Goal: Use online tool/utility: Utilize a website feature to perform a specific function

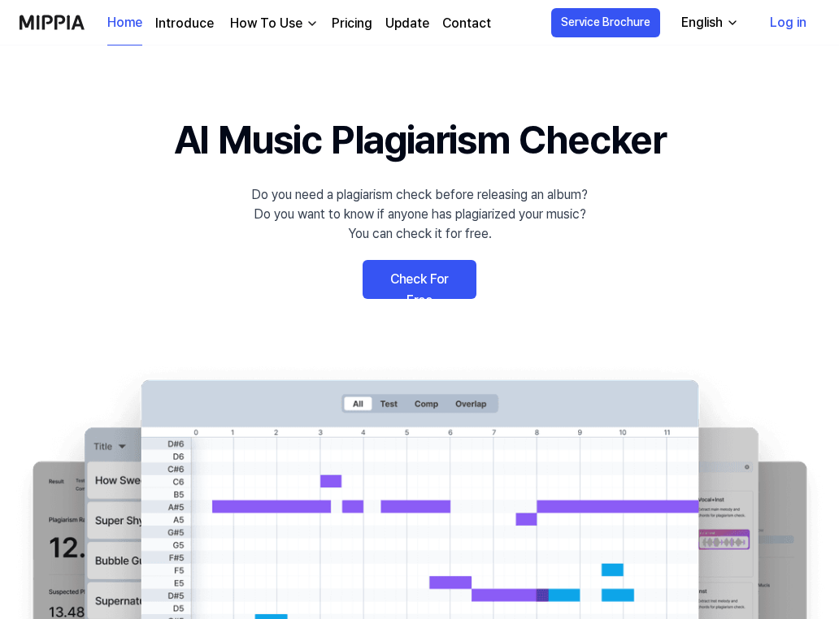
click at [788, 23] on link "Log in" at bounding box center [788, 23] width 63 height 46
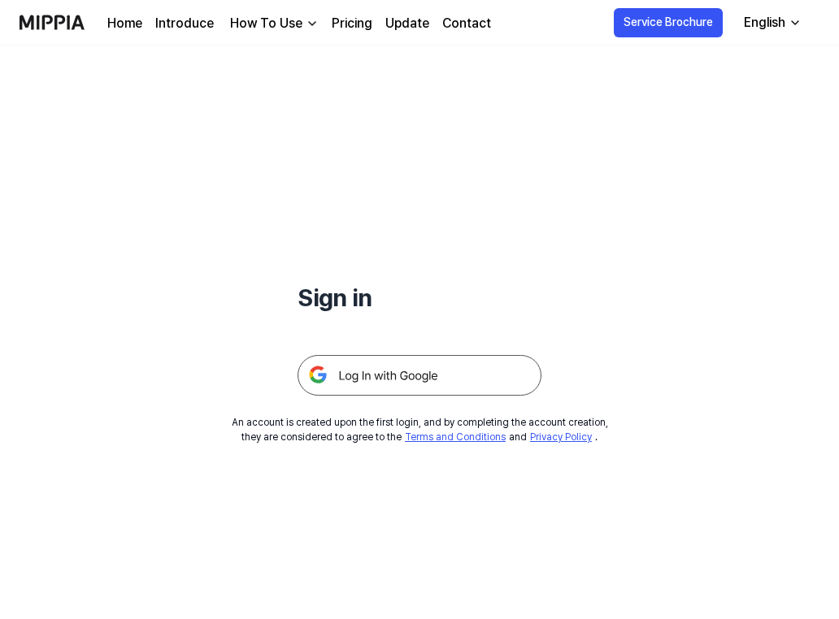
click at [447, 386] on img at bounding box center [419, 375] width 244 height 41
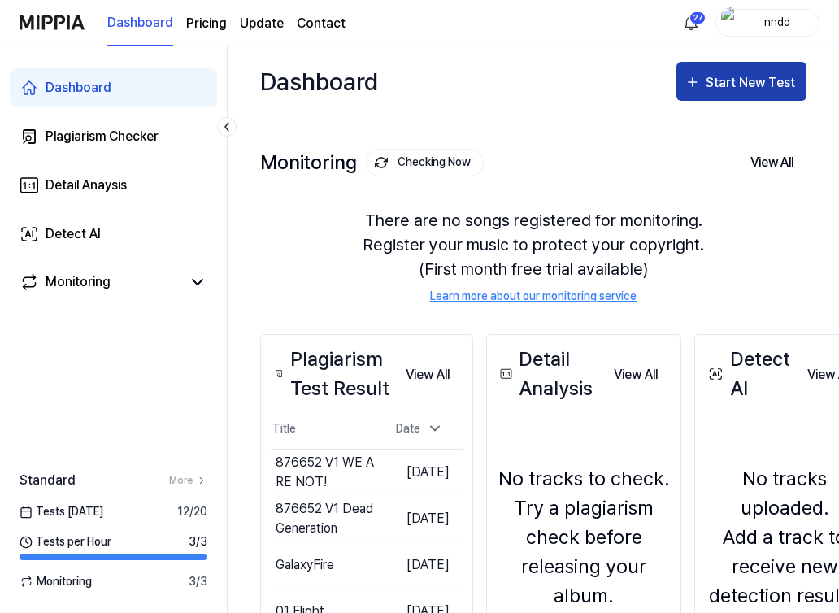
click at [725, 65] on button "Start New Test" at bounding box center [741, 81] width 130 height 39
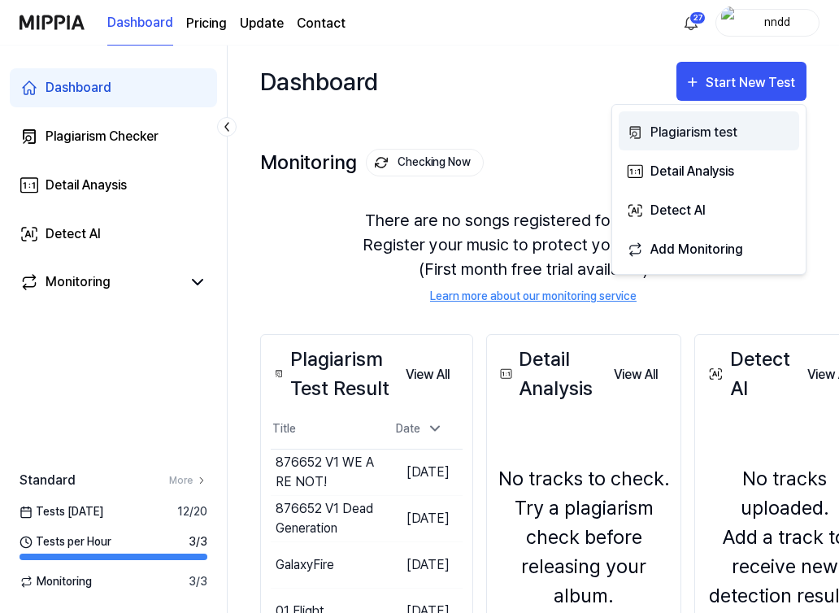
click at [688, 124] on div "Plagiarism test" at bounding box center [720, 132] width 141 height 21
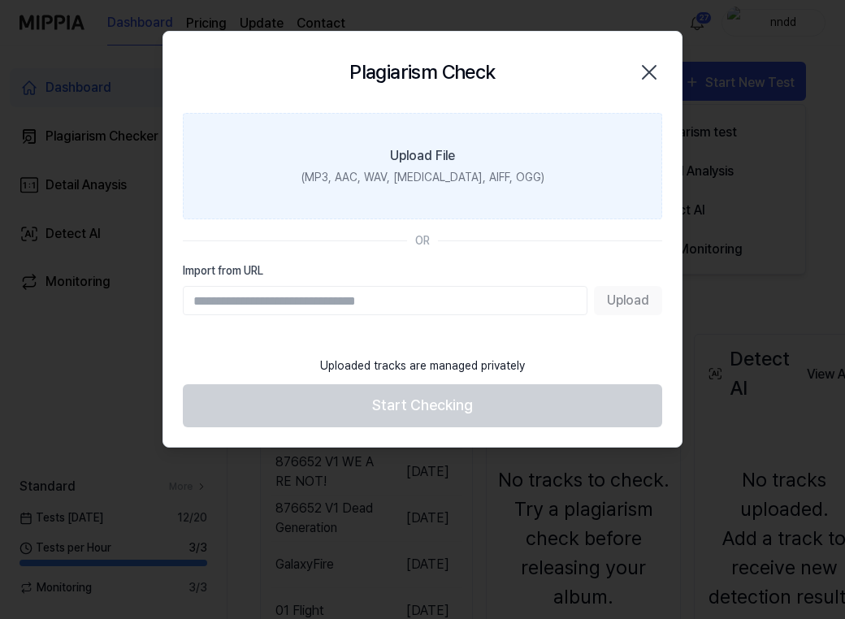
click at [506, 189] on label "Upload File (MP3, AAC, WAV, [MEDICAL_DATA], AIFF, OGG)" at bounding box center [422, 166] width 479 height 106
click at [0, 0] on input "Upload File (MP3, AAC, WAV, [MEDICAL_DATA], AIFF, OGG)" at bounding box center [0, 0] width 0 height 0
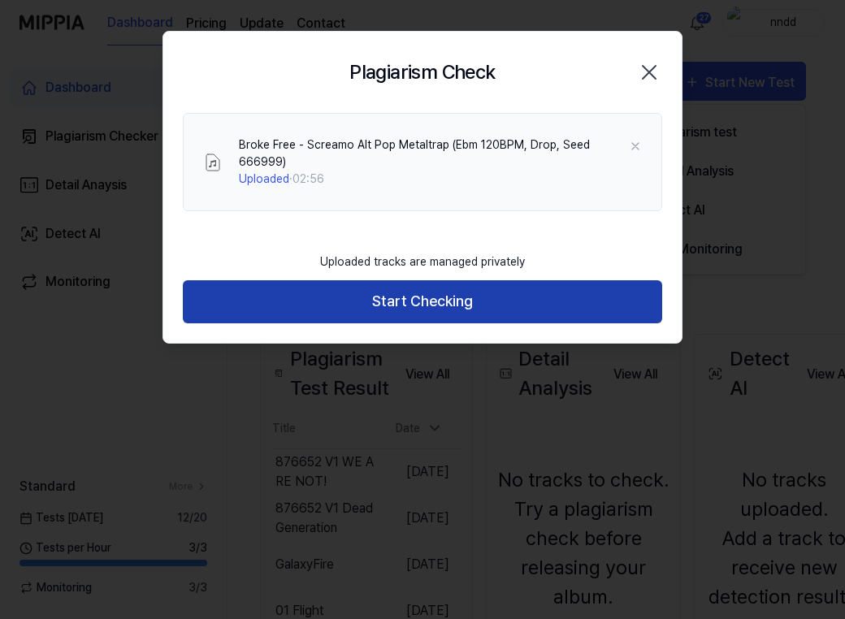
click at [455, 280] on button "Start Checking" at bounding box center [422, 301] width 479 height 43
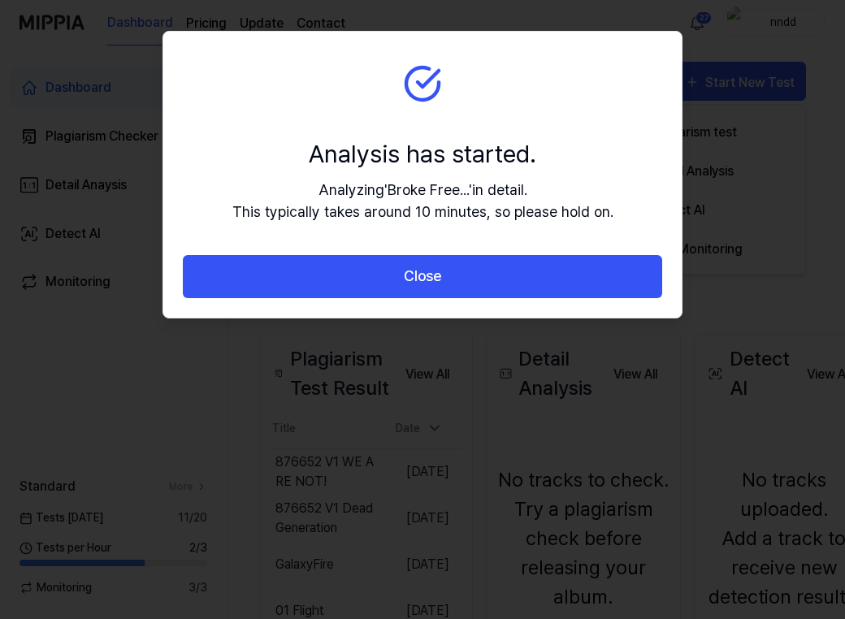
click at [455, 276] on button "Close" at bounding box center [422, 276] width 479 height 43
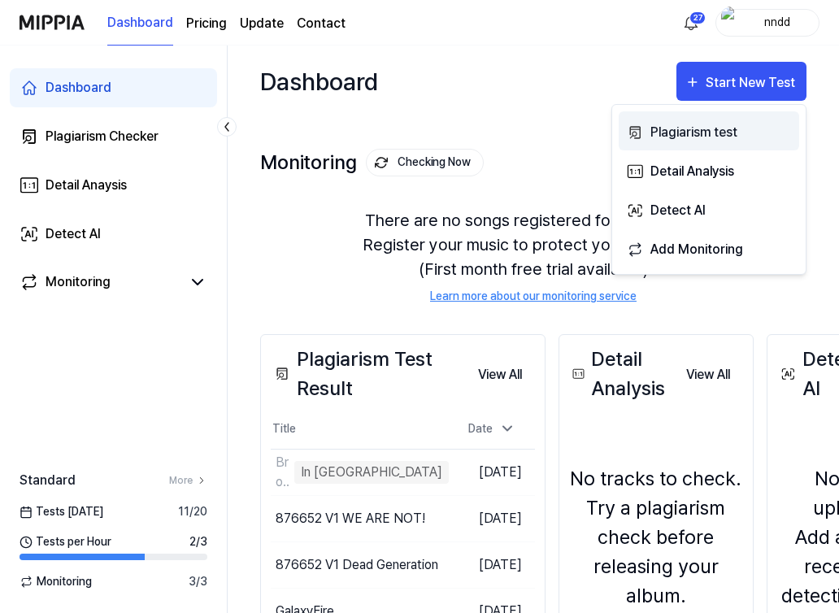
click at [674, 129] on div "Plagiarism test" at bounding box center [720, 132] width 141 height 21
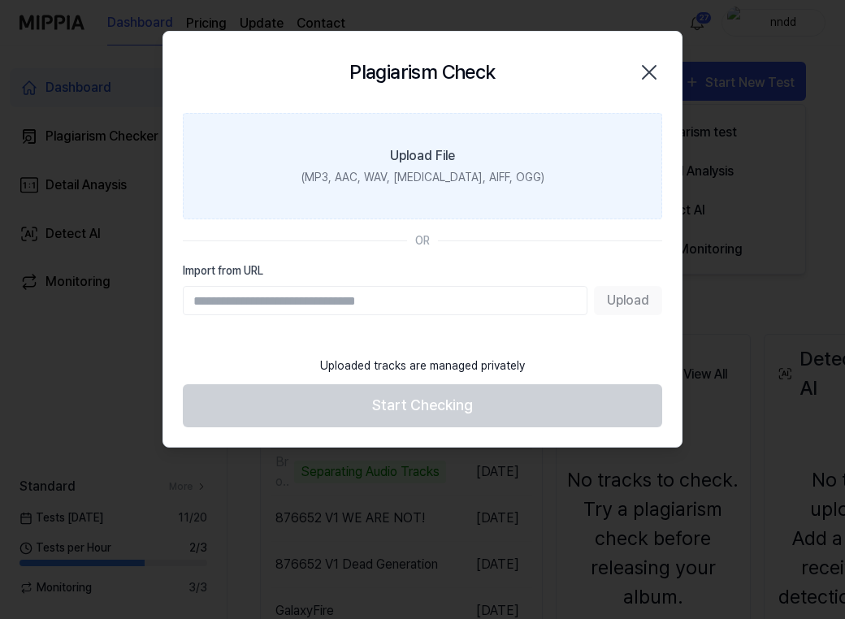
click at [510, 181] on div "(MP3, AAC, WAV, FLAC, AIFF, OGG)" at bounding box center [422, 177] width 243 height 17
click at [0, 0] on input "Upload File (MP3, AAC, WAV, FLAC, AIFF, OGG)" at bounding box center [0, 0] width 0 height 0
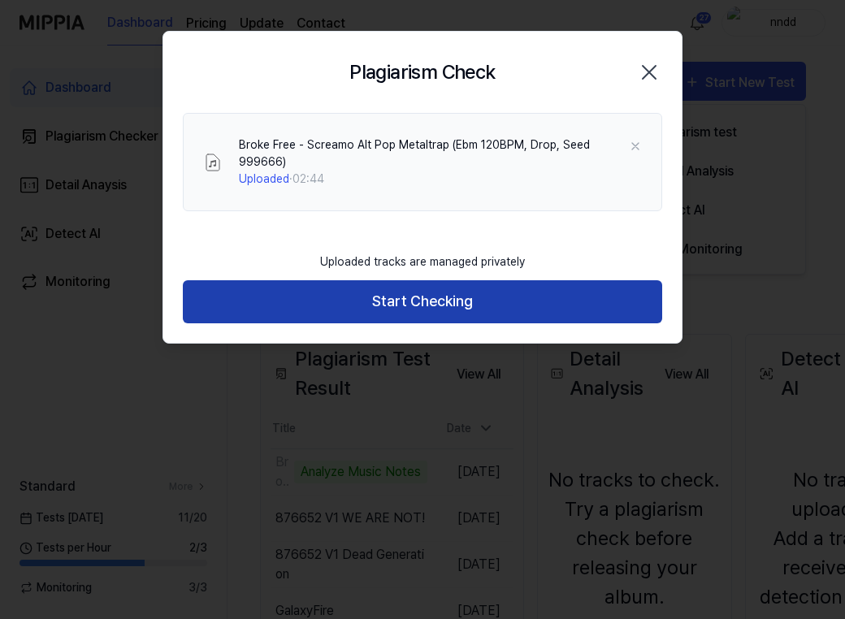
click at [398, 280] on button "Start Checking" at bounding box center [422, 301] width 479 height 43
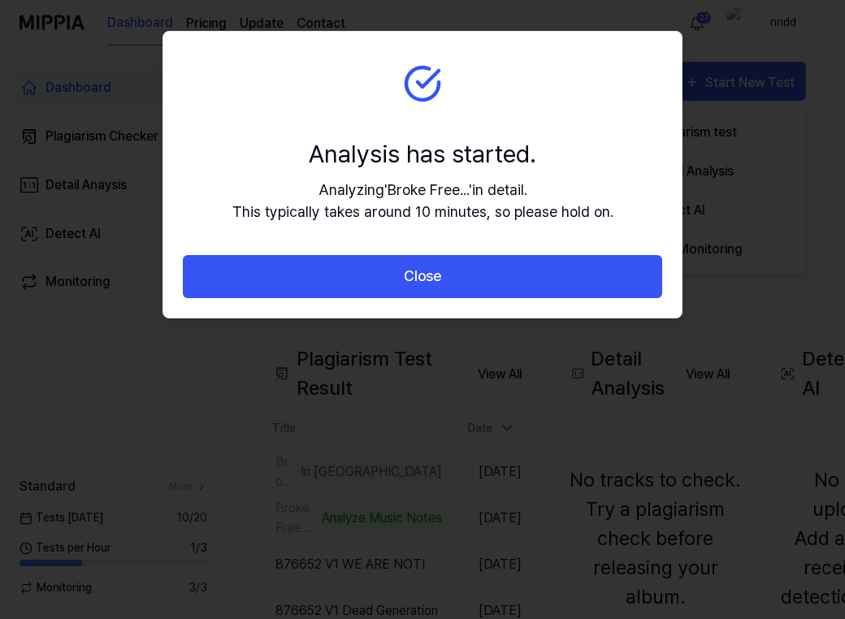
click at [398, 280] on button "Close" at bounding box center [422, 276] width 479 height 43
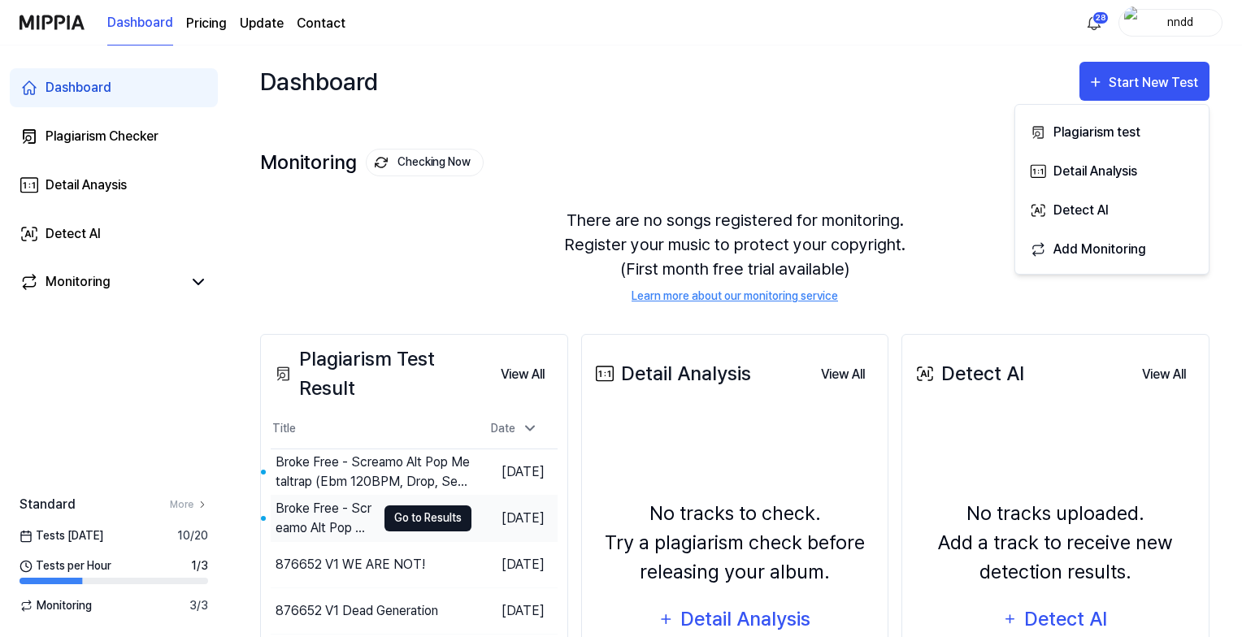
click at [397, 515] on button "Go to Results" at bounding box center [427, 518] width 87 height 26
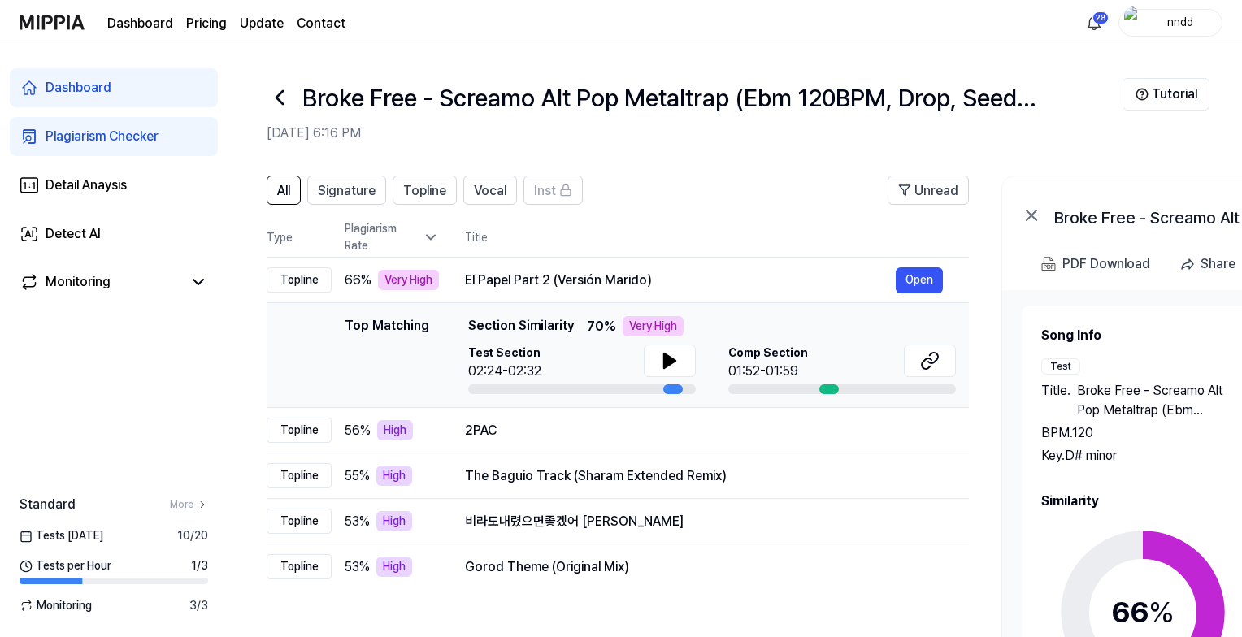
click at [283, 98] on icon at bounding box center [280, 98] width 26 height 26
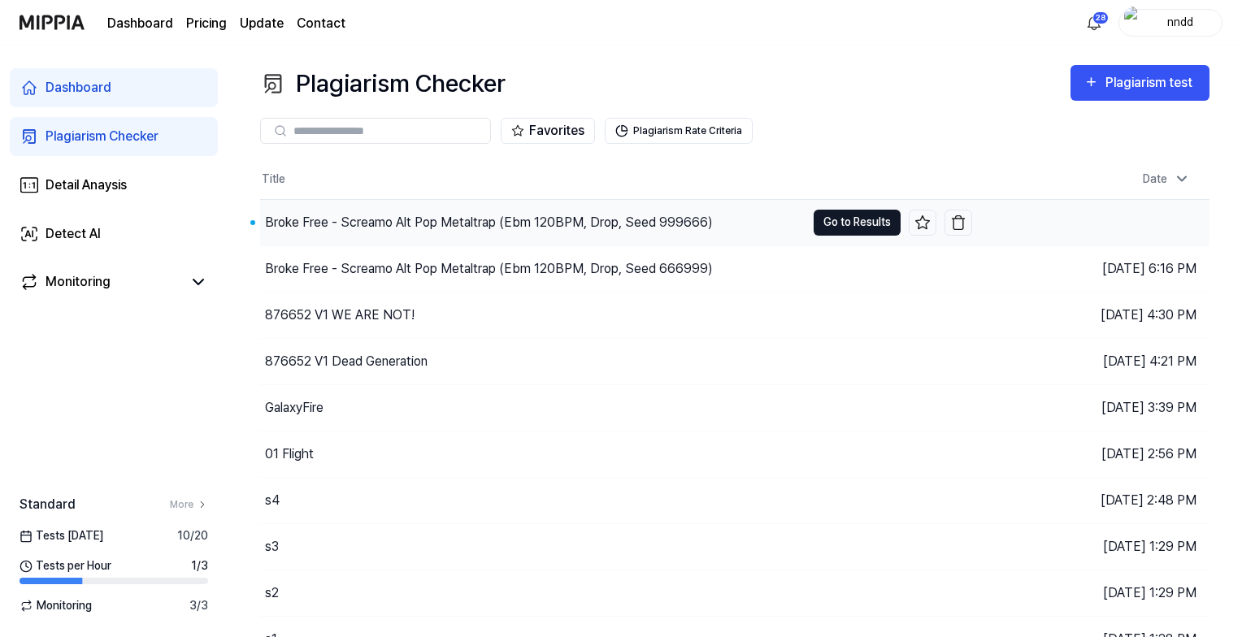
click at [822, 214] on button "Go to Results" at bounding box center [856, 223] width 87 height 26
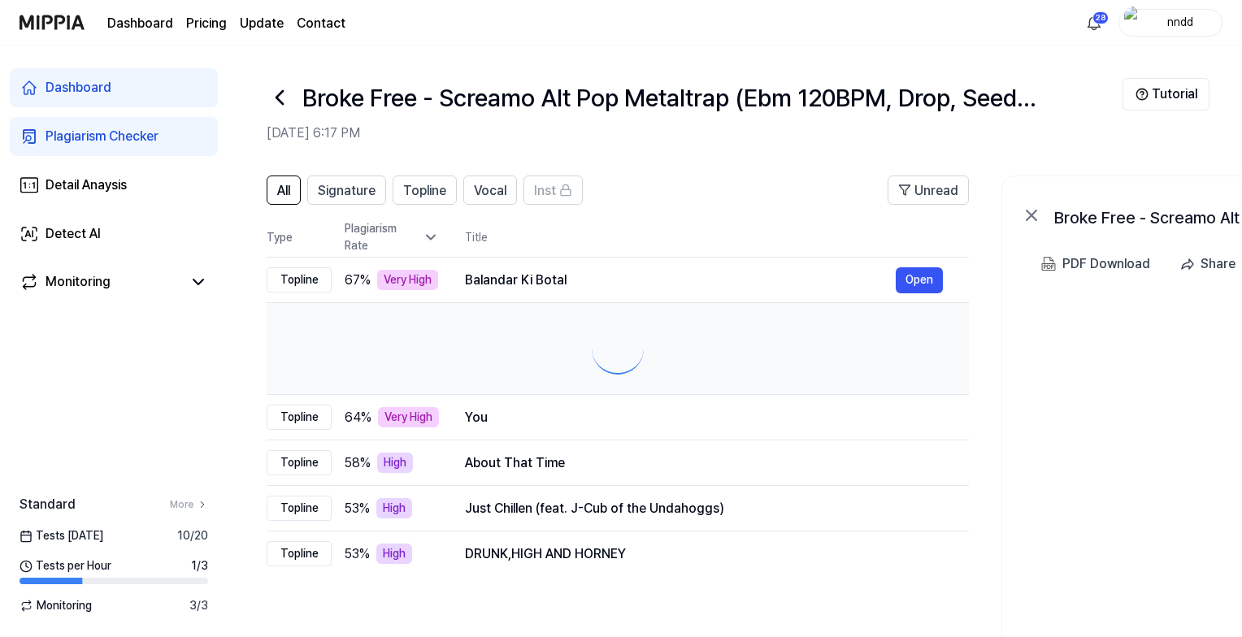
click at [822, 214] on header "All Signature Topline Vocal Inst Unread" at bounding box center [618, 197] width 702 height 42
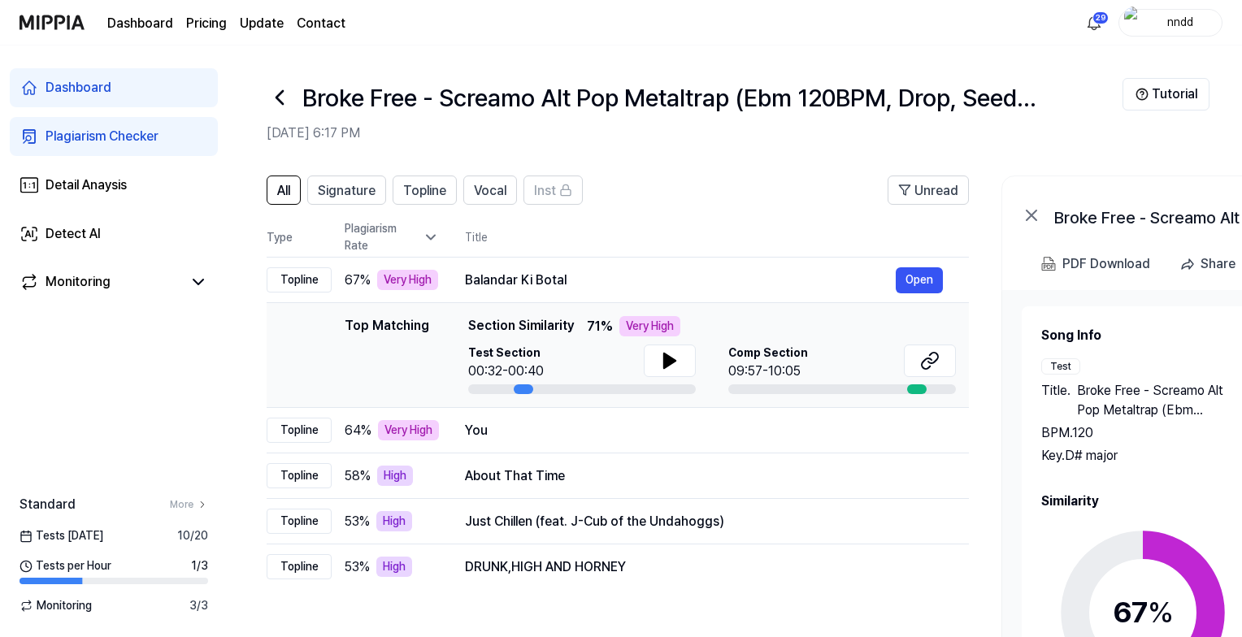
click at [137, 132] on div "Plagiarism Checker" at bounding box center [102, 137] width 113 height 20
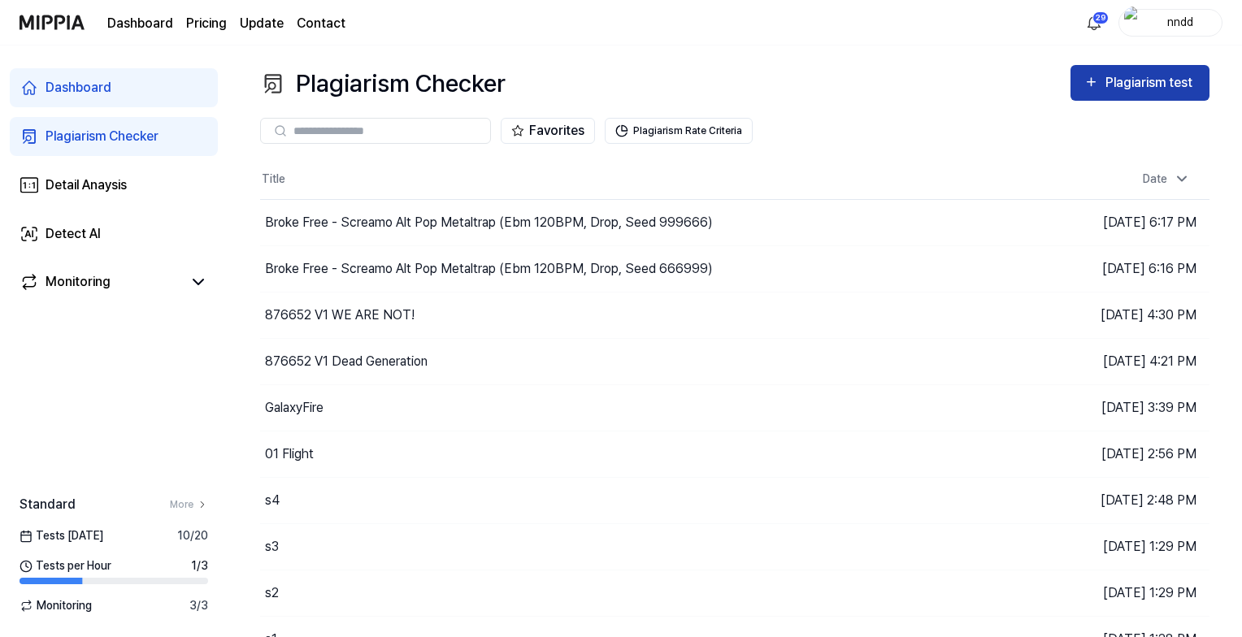
click at [838, 72] on div "Plagiarism test" at bounding box center [1150, 82] width 91 height 21
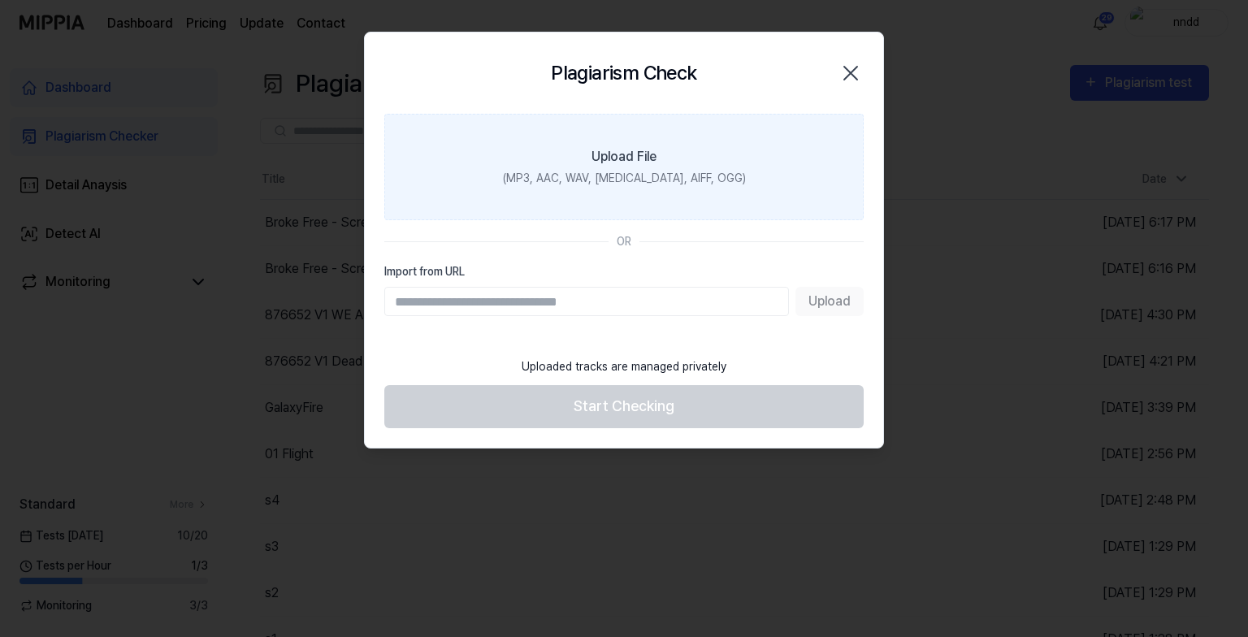
click at [726, 132] on label "Upload File (MP3, AAC, WAV, FLAC, AIFF, OGG)" at bounding box center [623, 167] width 479 height 106
click at [0, 0] on input "Upload File (MP3, AAC, WAV, FLAC, AIFF, OGG)" at bounding box center [0, 0] width 0 height 0
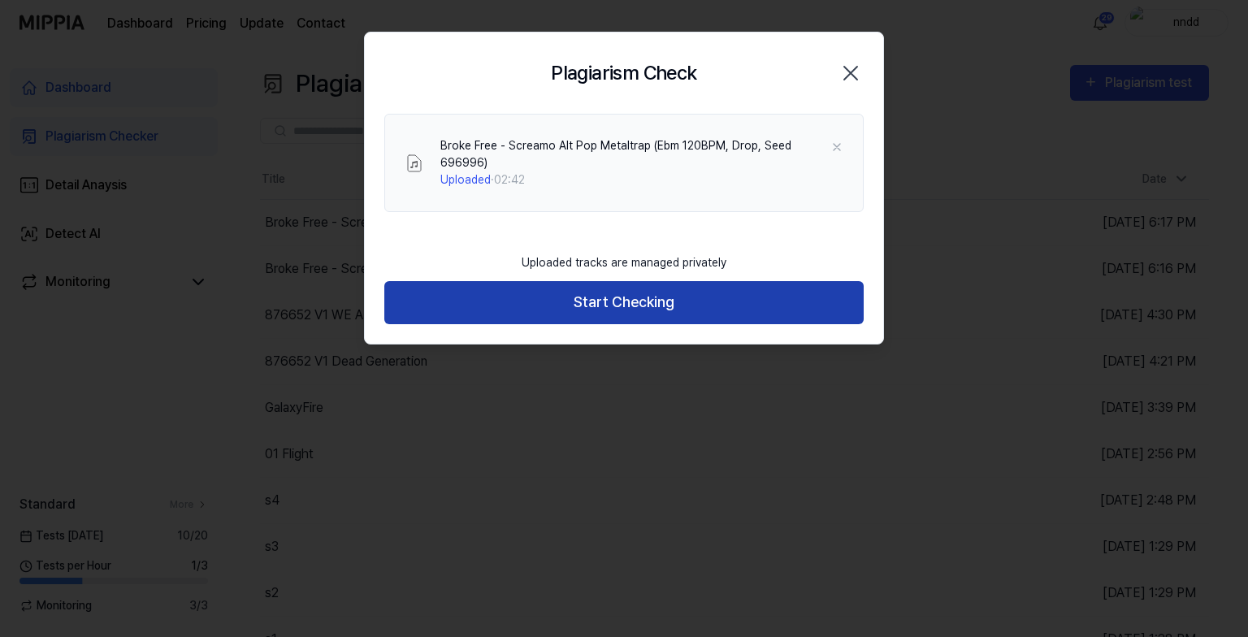
click at [570, 292] on button "Start Checking" at bounding box center [623, 302] width 479 height 43
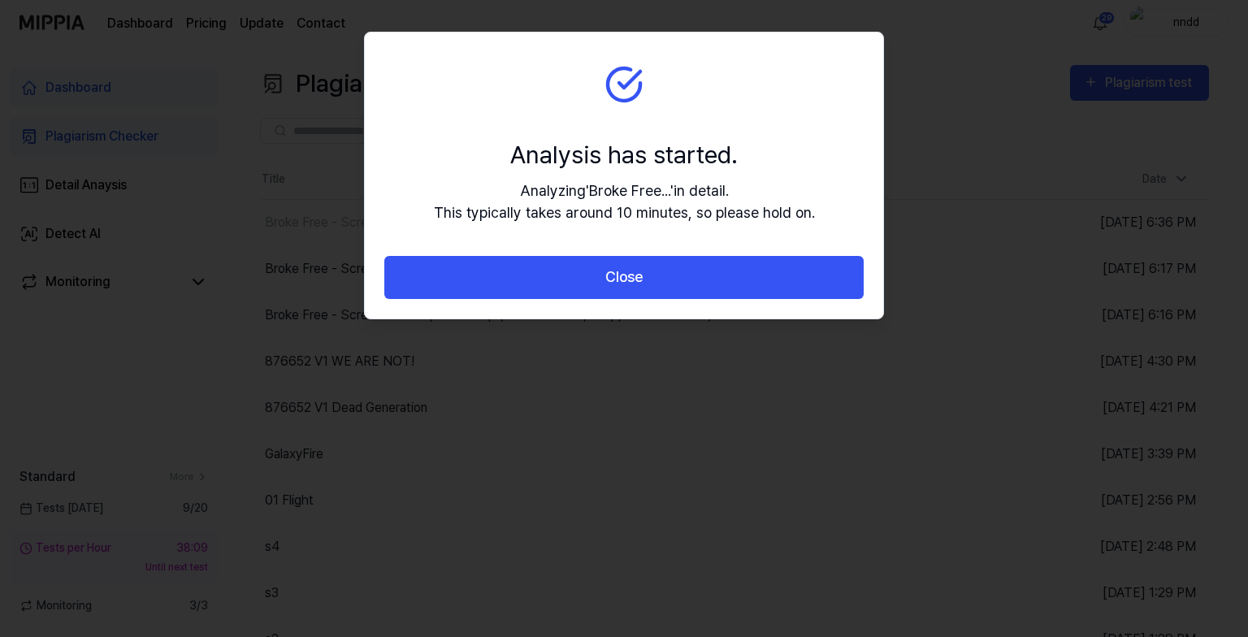
click at [570, 292] on button "Close" at bounding box center [623, 277] width 479 height 43
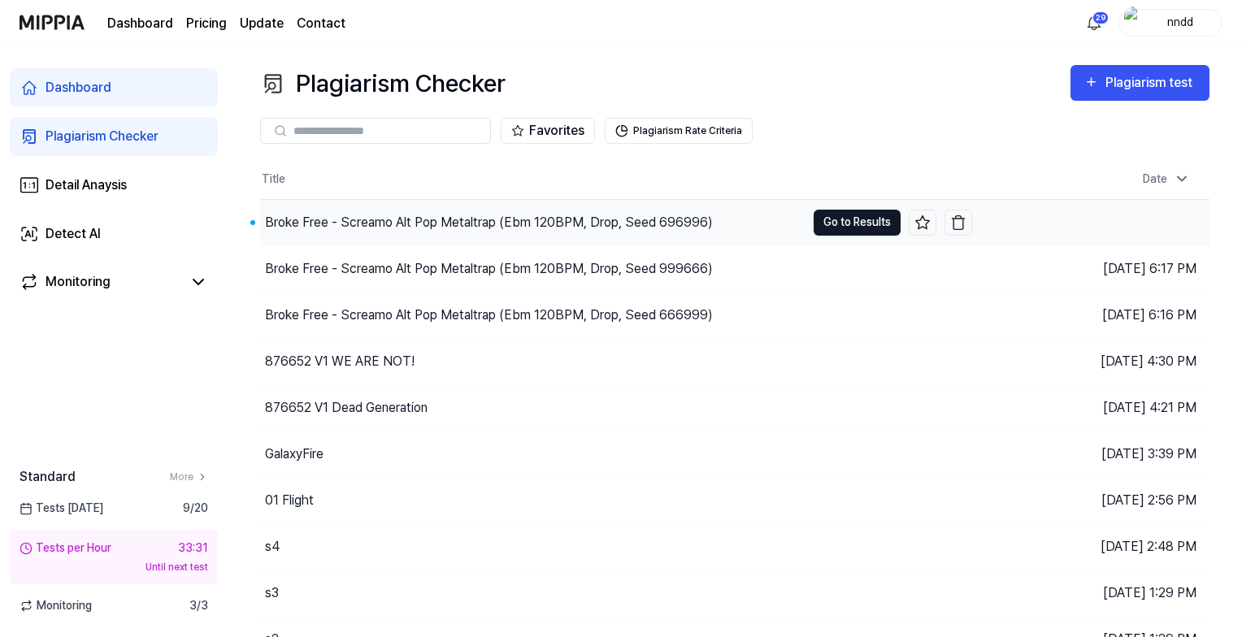
click at [829, 223] on button "Go to Results" at bounding box center [856, 223] width 87 height 26
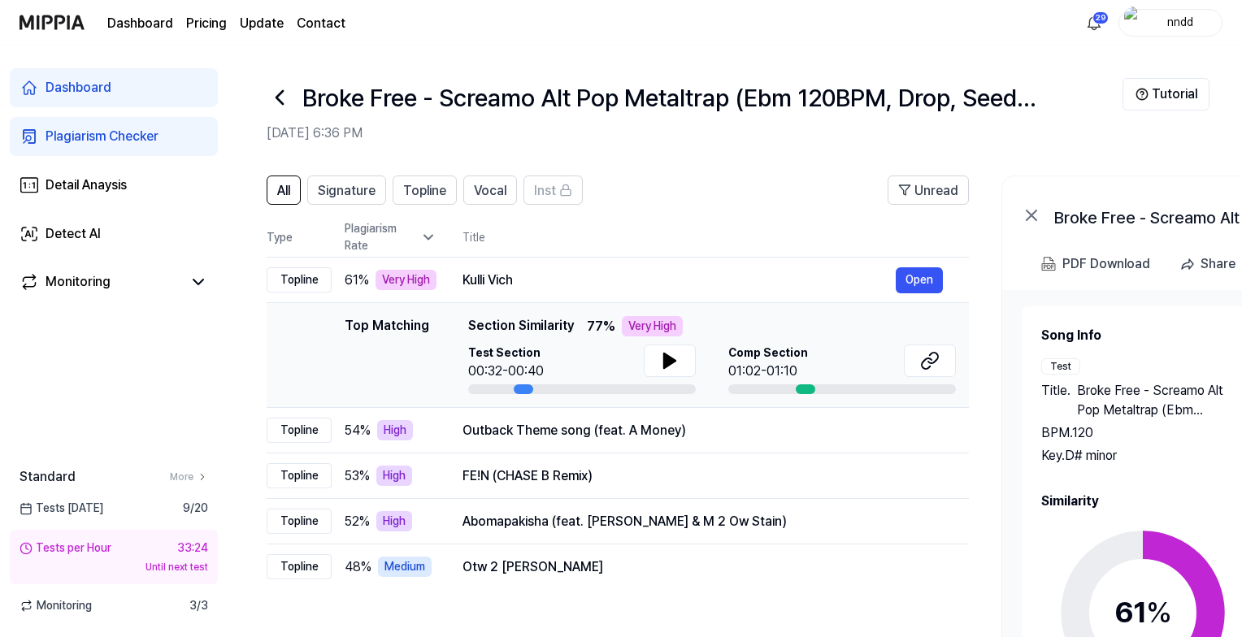
click at [64, 75] on link "Dashboard" at bounding box center [114, 87] width 208 height 39
